Goal: Task Accomplishment & Management: Complete application form

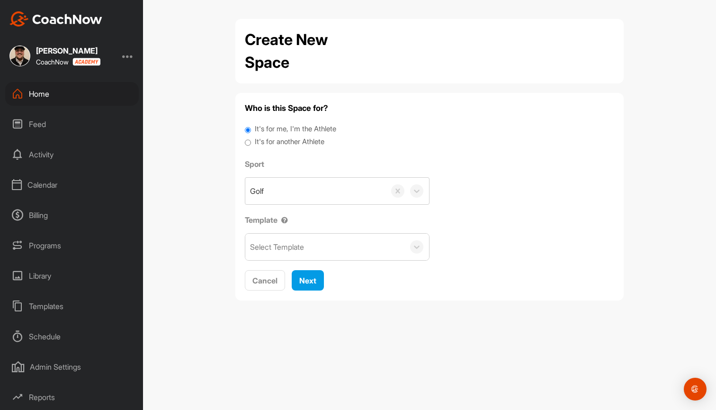
click at [295, 141] on label "It's for another Athlete" at bounding box center [290, 141] width 70 height 11
click at [251, 141] on input "It's for another Athlete" at bounding box center [248, 142] width 6 height 13
radio input "true"
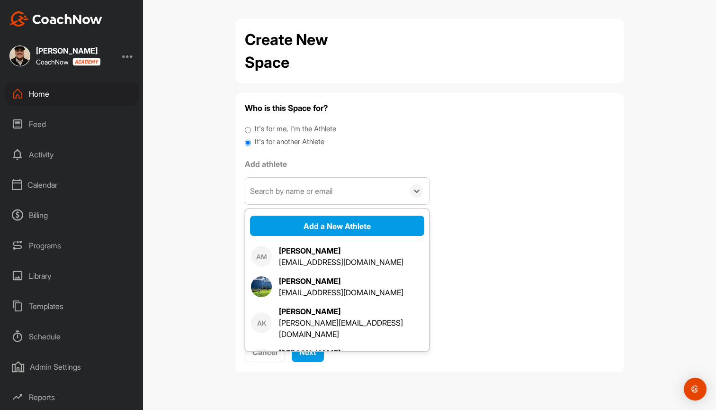
click at [305, 186] on div "Search by name or email" at bounding box center [291, 190] width 82 height 11
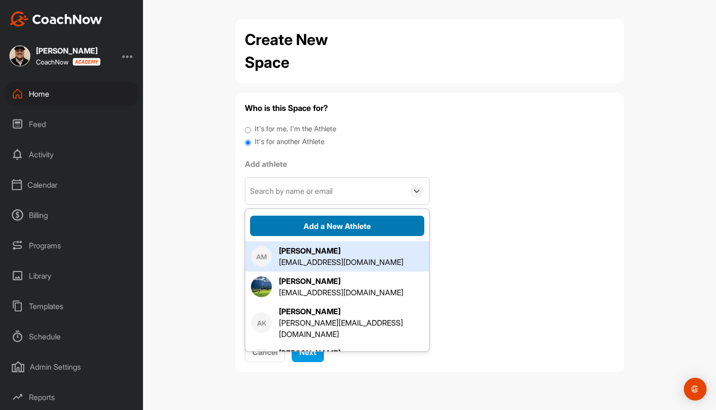
click at [323, 229] on button "Add a New Athlete" at bounding box center [337, 225] width 174 height 20
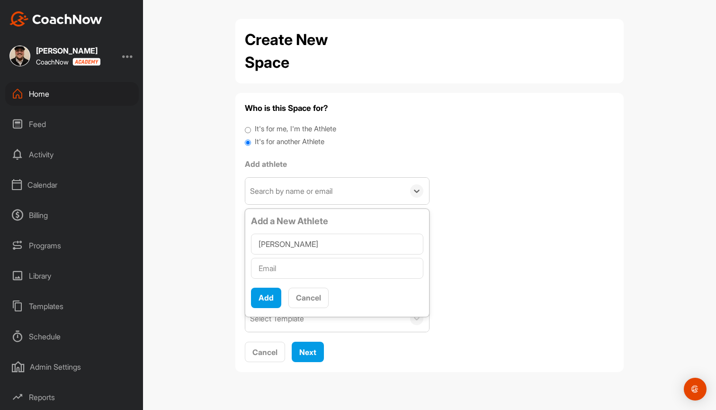
type input "[PERSON_NAME]"
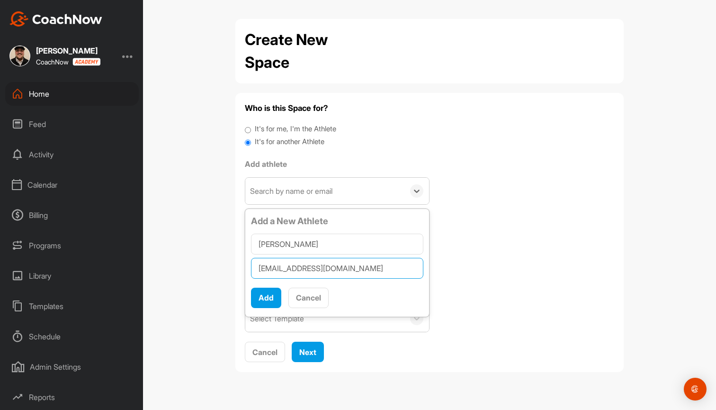
type input "[EMAIL_ADDRESS][DOMAIN_NAME]"
click at [269, 293] on button "Add" at bounding box center [266, 297] width 30 height 20
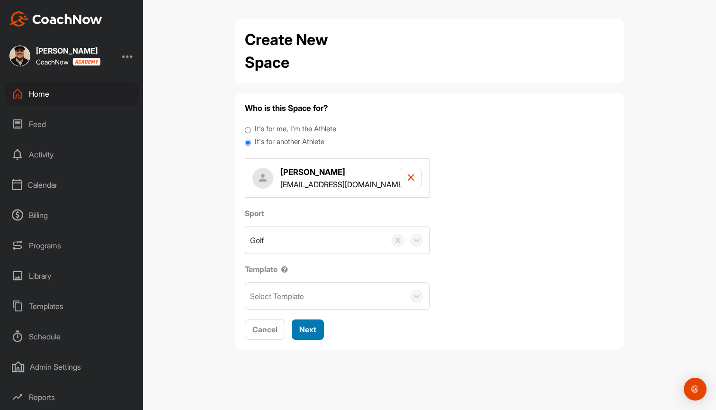
click at [311, 335] on button "Next" at bounding box center [308, 329] width 32 height 20
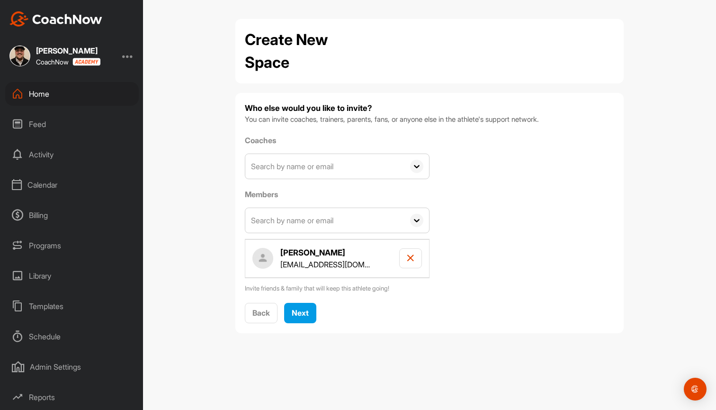
click at [314, 174] on input "text" at bounding box center [324, 166] width 159 height 25
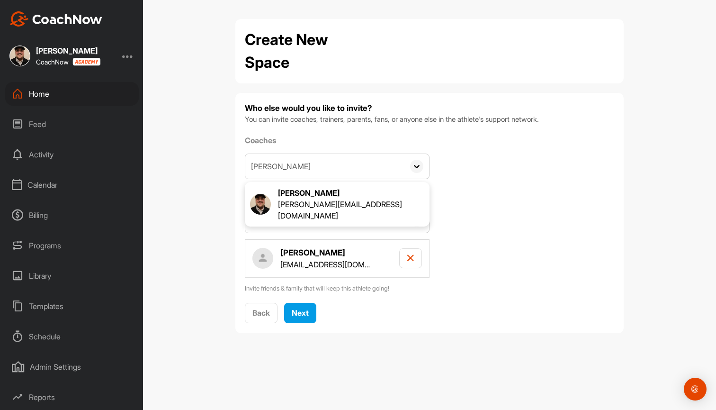
type input "[PERSON_NAME]"
drag, startPoint x: 314, startPoint y: 174, endPoint x: 320, endPoint y: 203, distance: 29.4
click at [320, 203] on div "[PERSON_NAME][EMAIL_ADDRESS][DOMAIN_NAME]" at bounding box center [351, 209] width 146 height 23
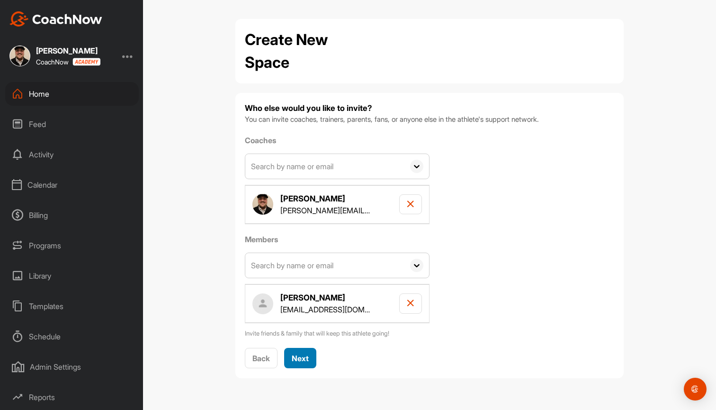
click at [296, 359] on span "Next" at bounding box center [300, 357] width 17 height 9
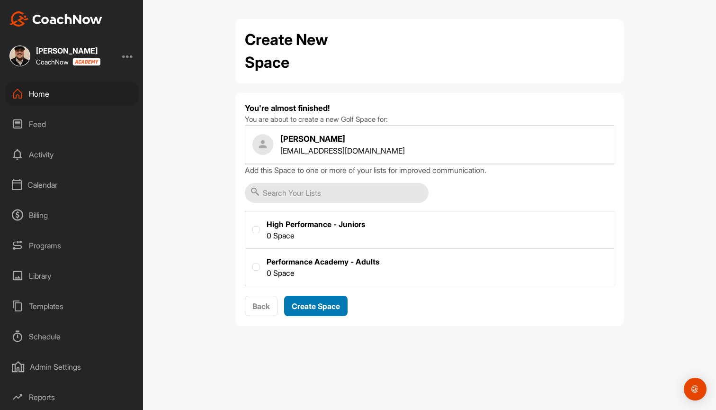
click at [314, 307] on span "Create Space" at bounding box center [316, 305] width 48 height 9
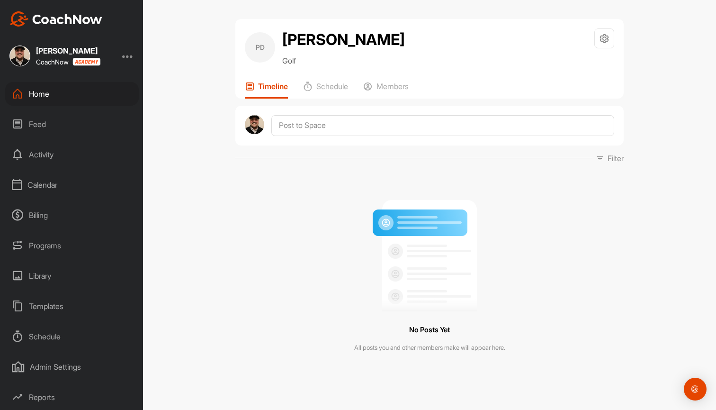
click at [44, 183] on div "Calendar" at bounding box center [72, 185] width 134 height 24
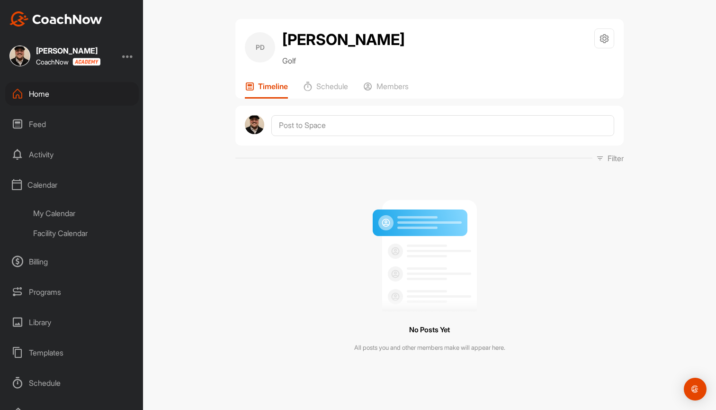
click at [57, 215] on div "My Calendar" at bounding box center [83, 213] width 112 height 20
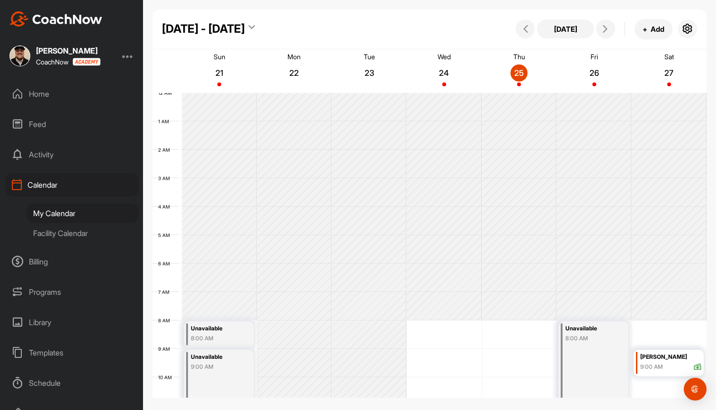
scroll to position [164, 0]
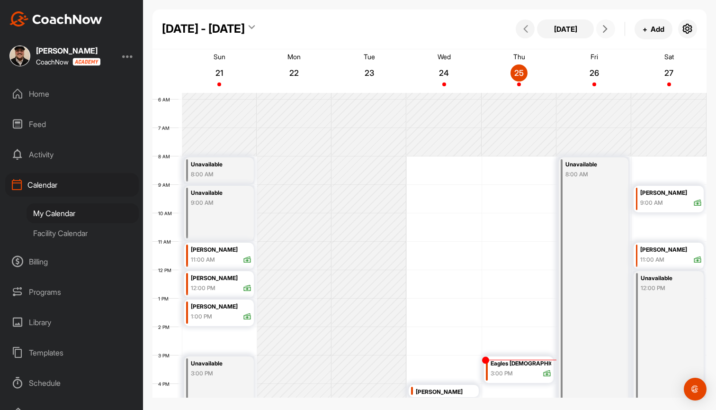
click at [609, 28] on span at bounding box center [605, 29] width 11 height 8
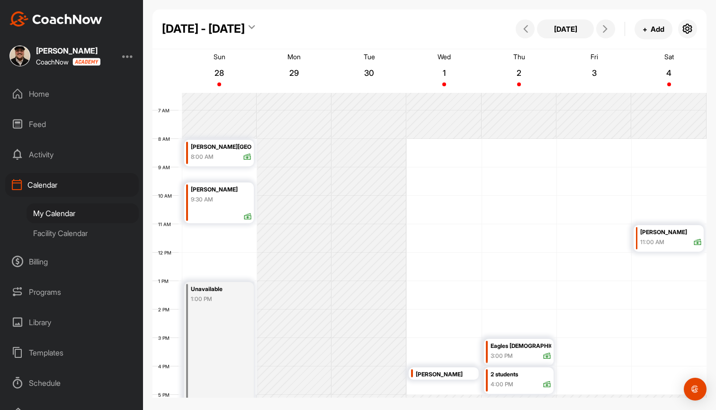
scroll to position [176, 0]
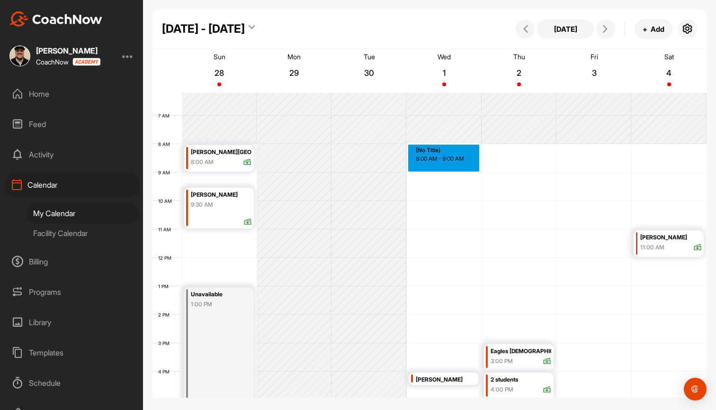
click at [441, 147] on div "12 AM 1 AM 2 AM 3 AM 4 AM 5 AM 6 AM 7 AM 8 AM 9 AM 10 AM 11 AM 12 PM 1 PM 2 PM …" at bounding box center [429, 258] width 554 height 682
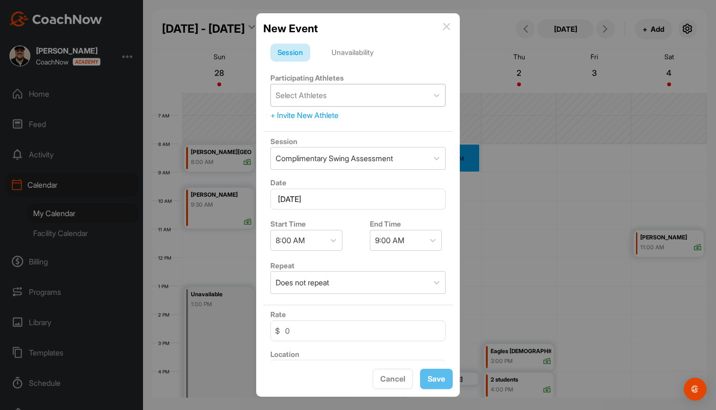
click at [348, 94] on div "Select Athletes" at bounding box center [349, 95] width 157 height 22
type input "[PERSON_NAME]"
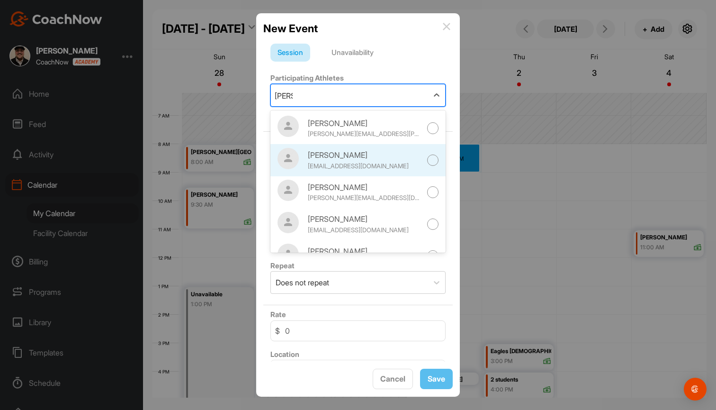
click at [346, 158] on div "[PERSON_NAME]" at bounding box center [365, 154] width 114 height 11
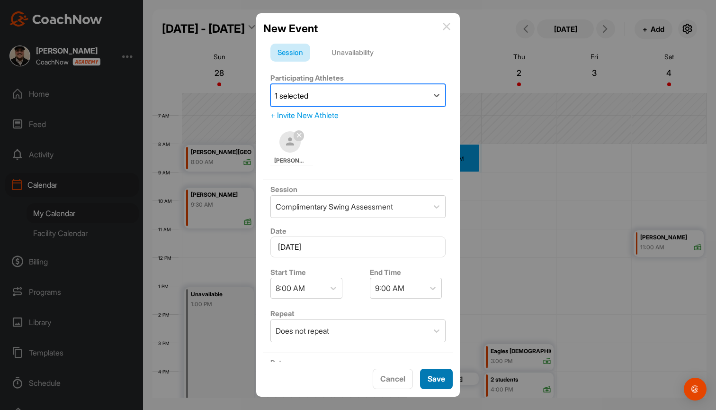
click at [440, 373] on div "Save" at bounding box center [437, 378] width 18 height 11
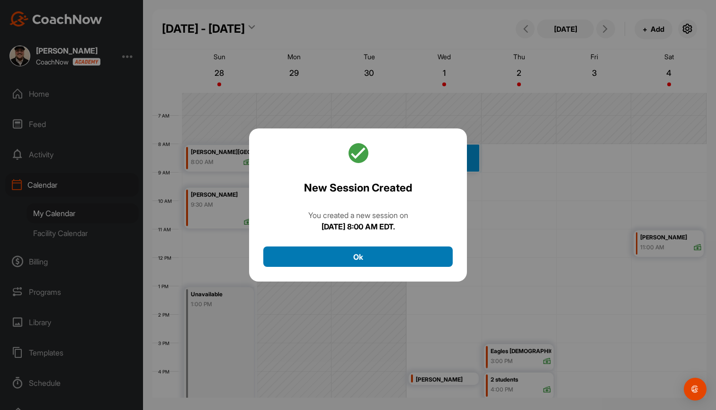
click at [393, 250] on button "Ok" at bounding box center [357, 256] width 189 height 20
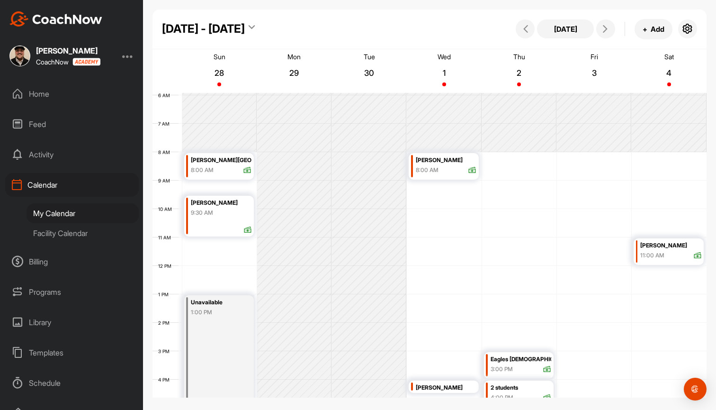
scroll to position [156, 0]
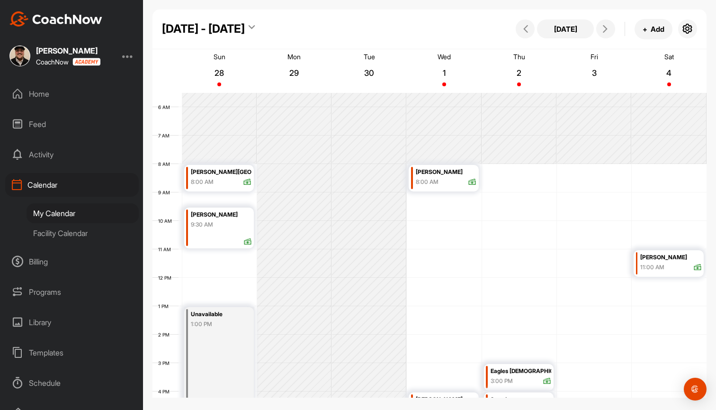
click at [457, 173] on div "[PERSON_NAME]" at bounding box center [446, 172] width 61 height 11
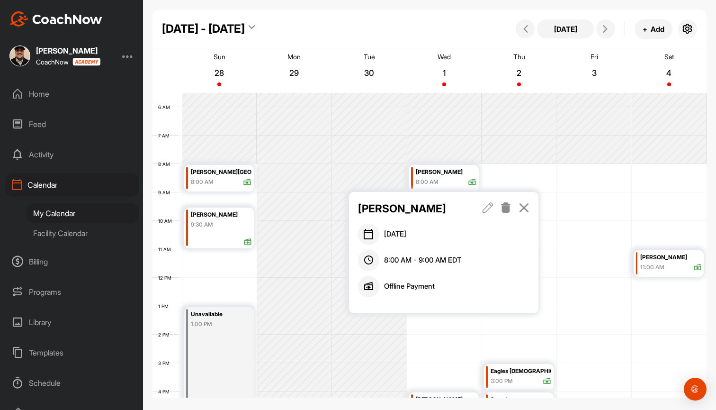
click at [524, 208] on icon at bounding box center [524, 207] width 11 height 10
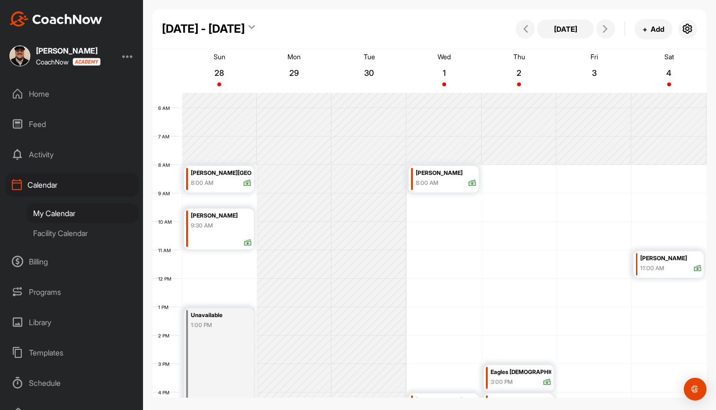
scroll to position [155, 0]
